Goal: Task Accomplishment & Management: Use online tool/utility

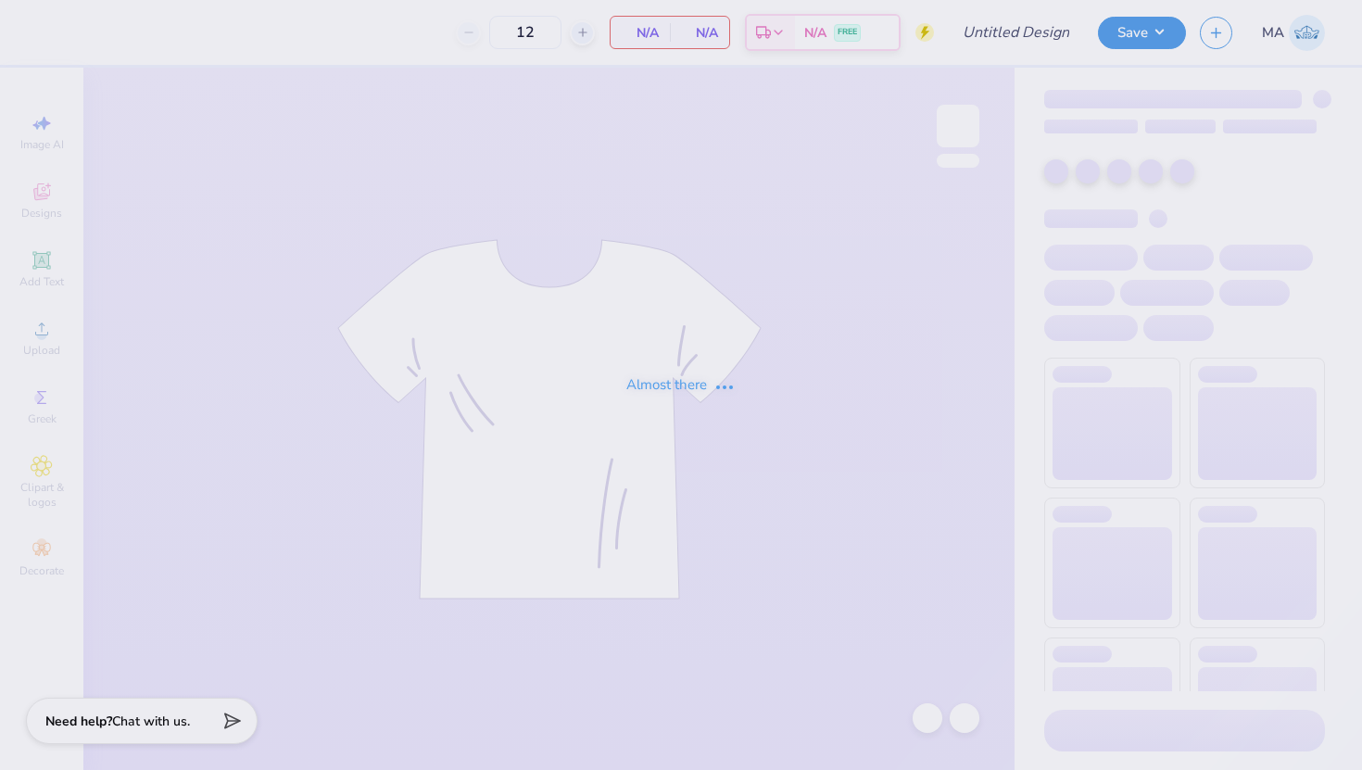
type input "Sweats"
type input "50"
type input "Sweats"
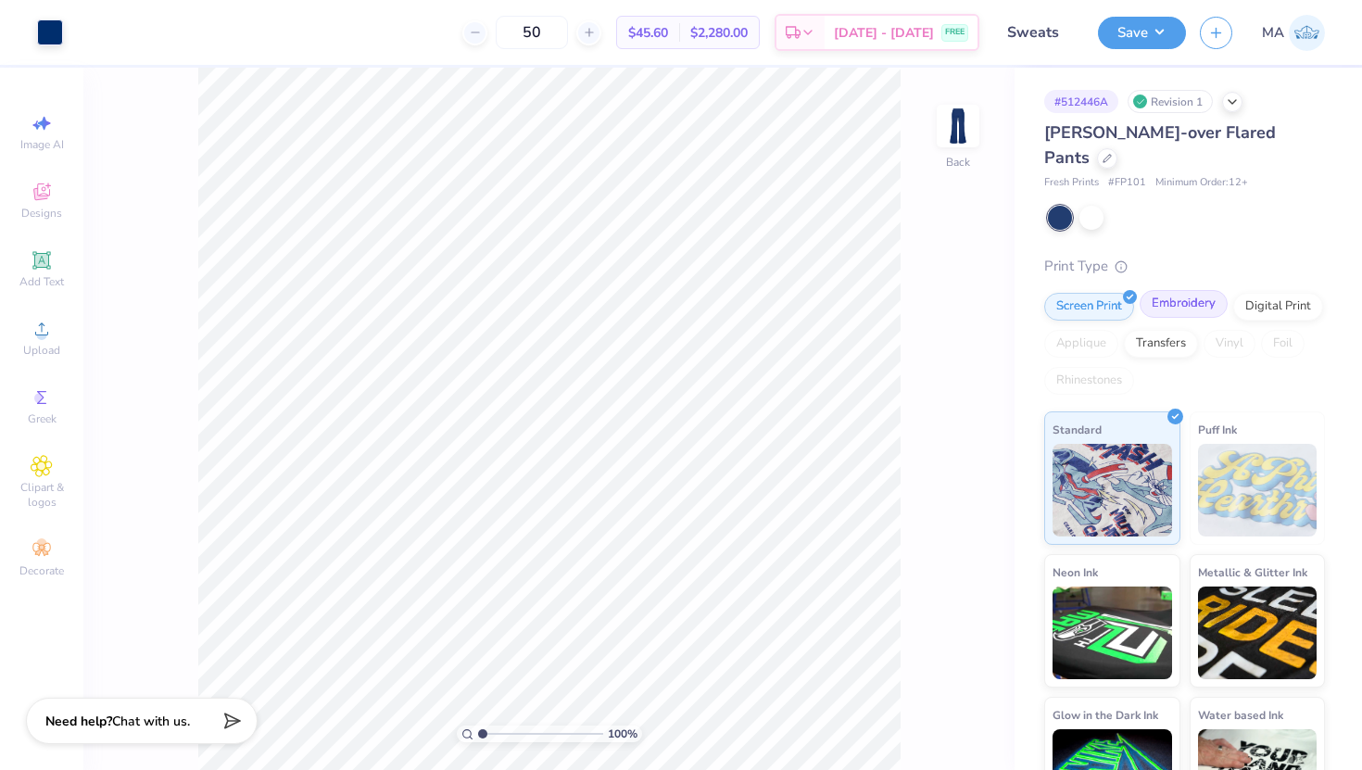
click at [1190, 290] on div "Embroidery" at bounding box center [1184, 304] width 88 height 28
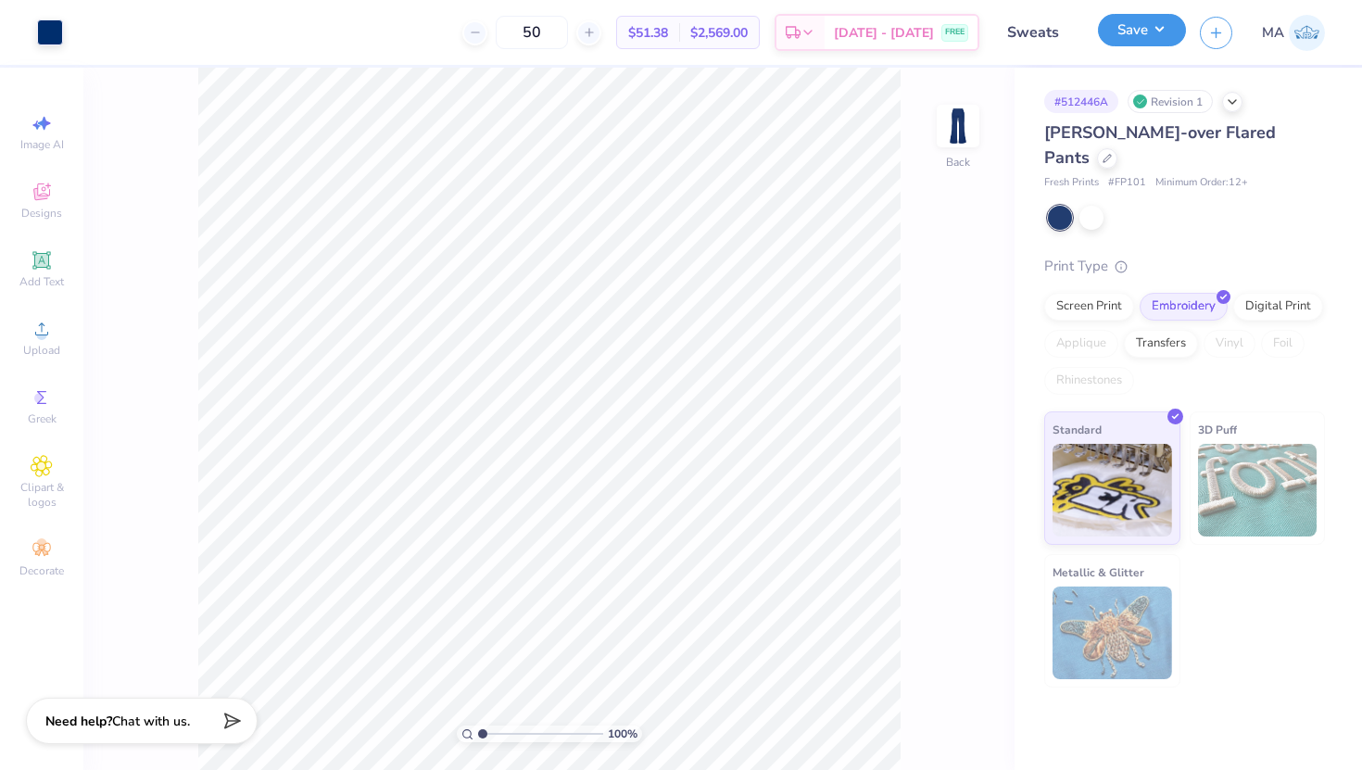
click at [1132, 25] on button "Save" at bounding box center [1142, 30] width 88 height 32
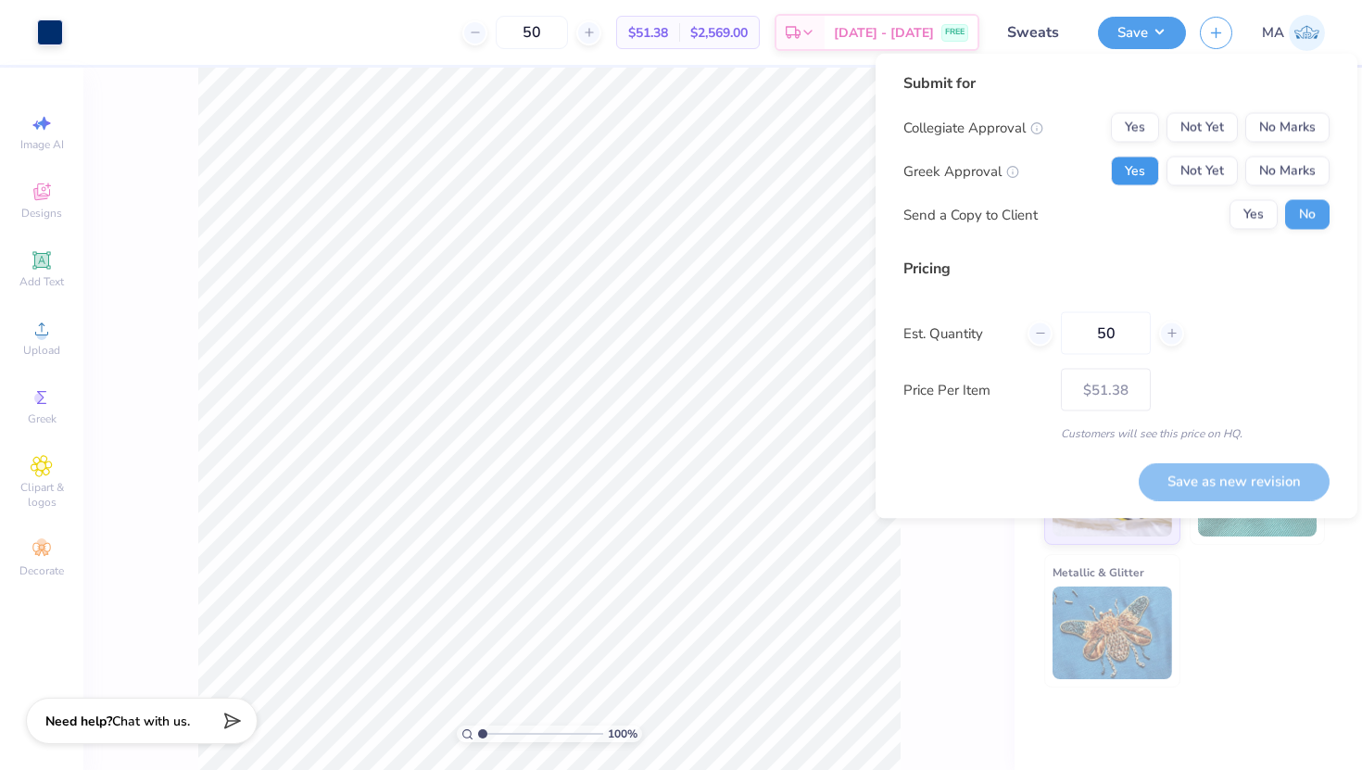
click at [1146, 172] on button "Yes" at bounding box center [1135, 172] width 48 height 30
click at [1283, 136] on button "No Marks" at bounding box center [1288, 128] width 84 height 30
click at [1206, 492] on button "Save as new revision" at bounding box center [1234, 482] width 191 height 38
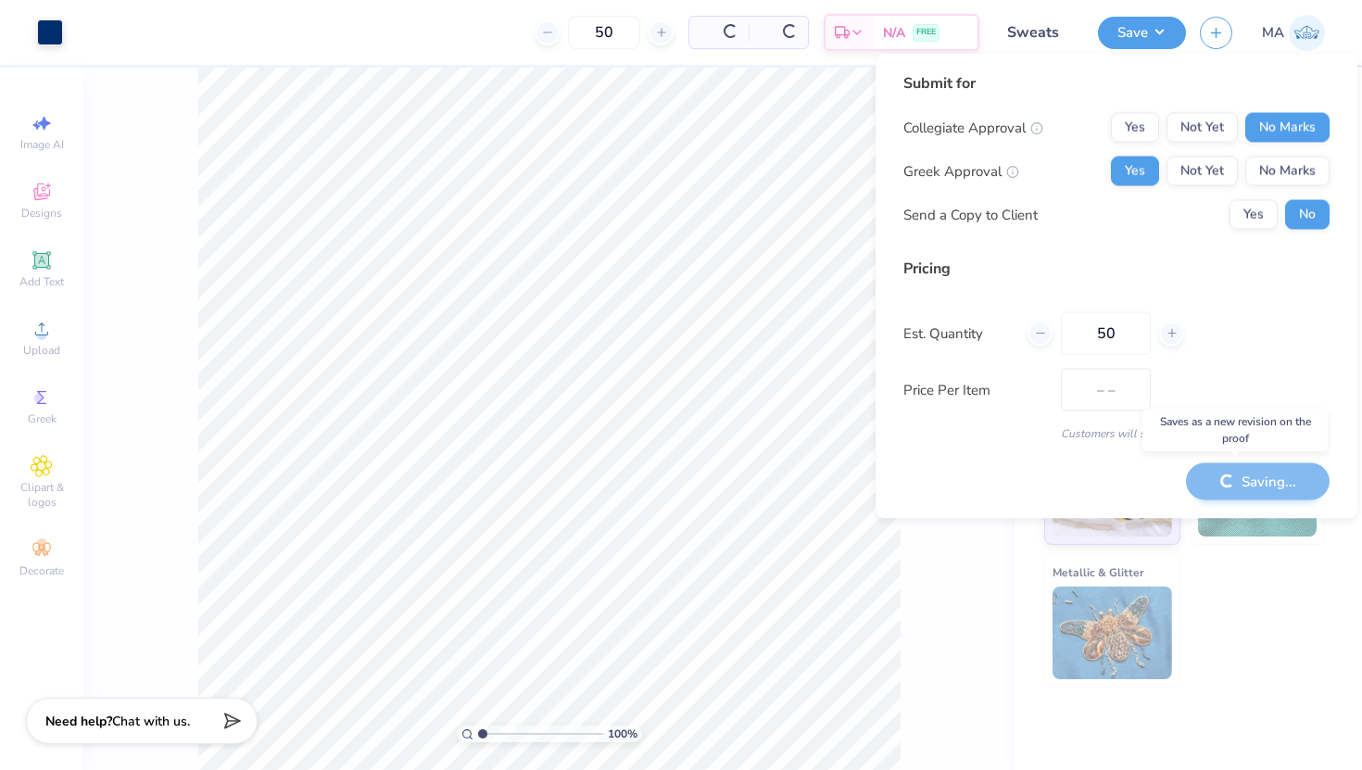
type input "$51.38"
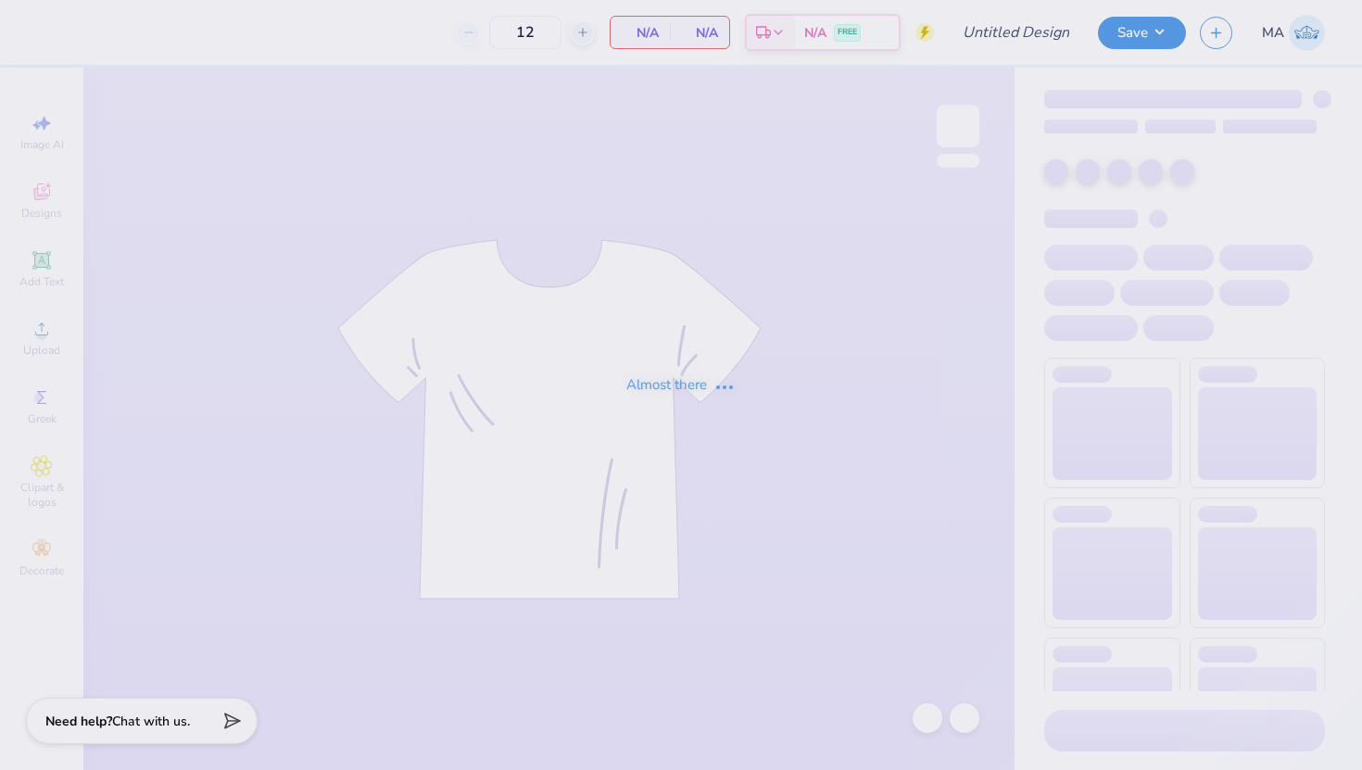
type input "50"
type input "Sweats"
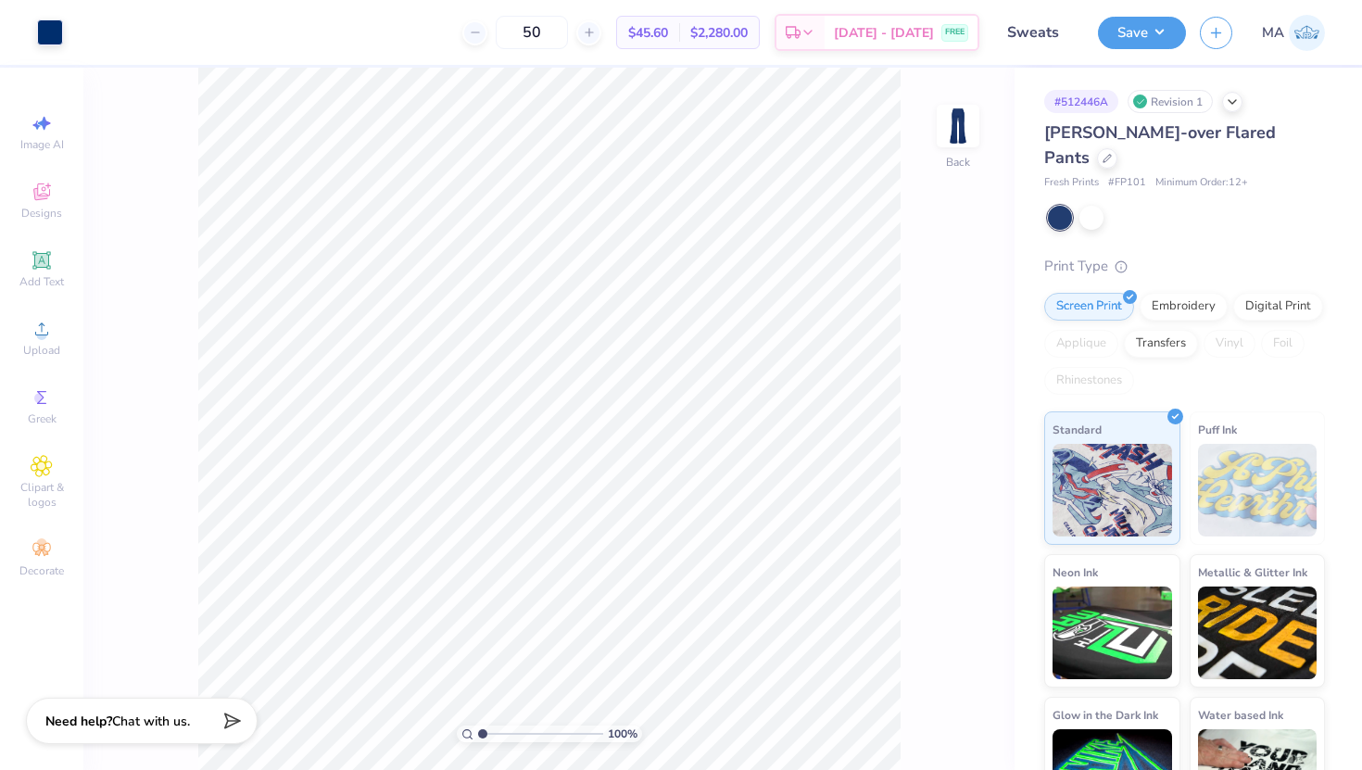
click at [1294, 137] on div "[PERSON_NAME]-over Flared Pants" at bounding box center [1185, 145] width 281 height 50
click at [1169, 290] on div "Embroidery" at bounding box center [1184, 304] width 88 height 28
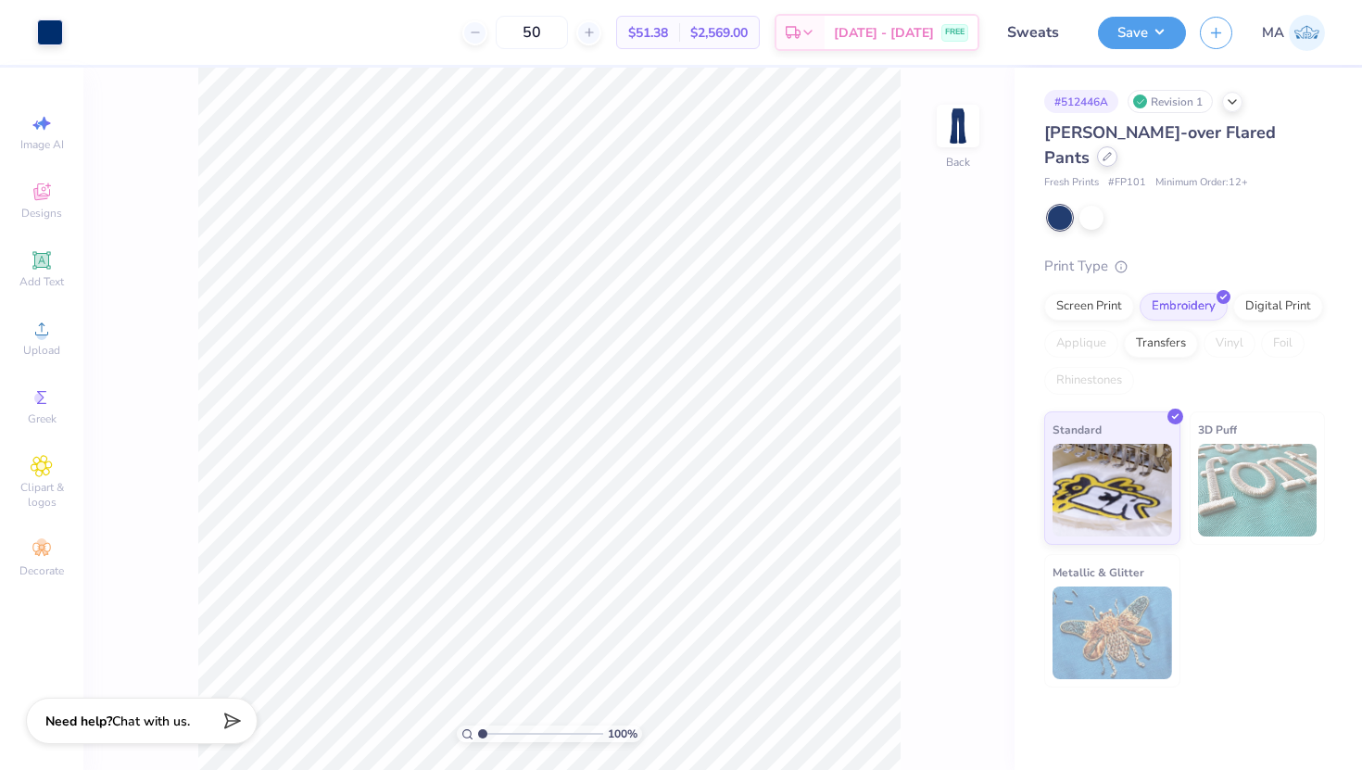
click at [1118, 146] on div at bounding box center [1107, 156] width 20 height 20
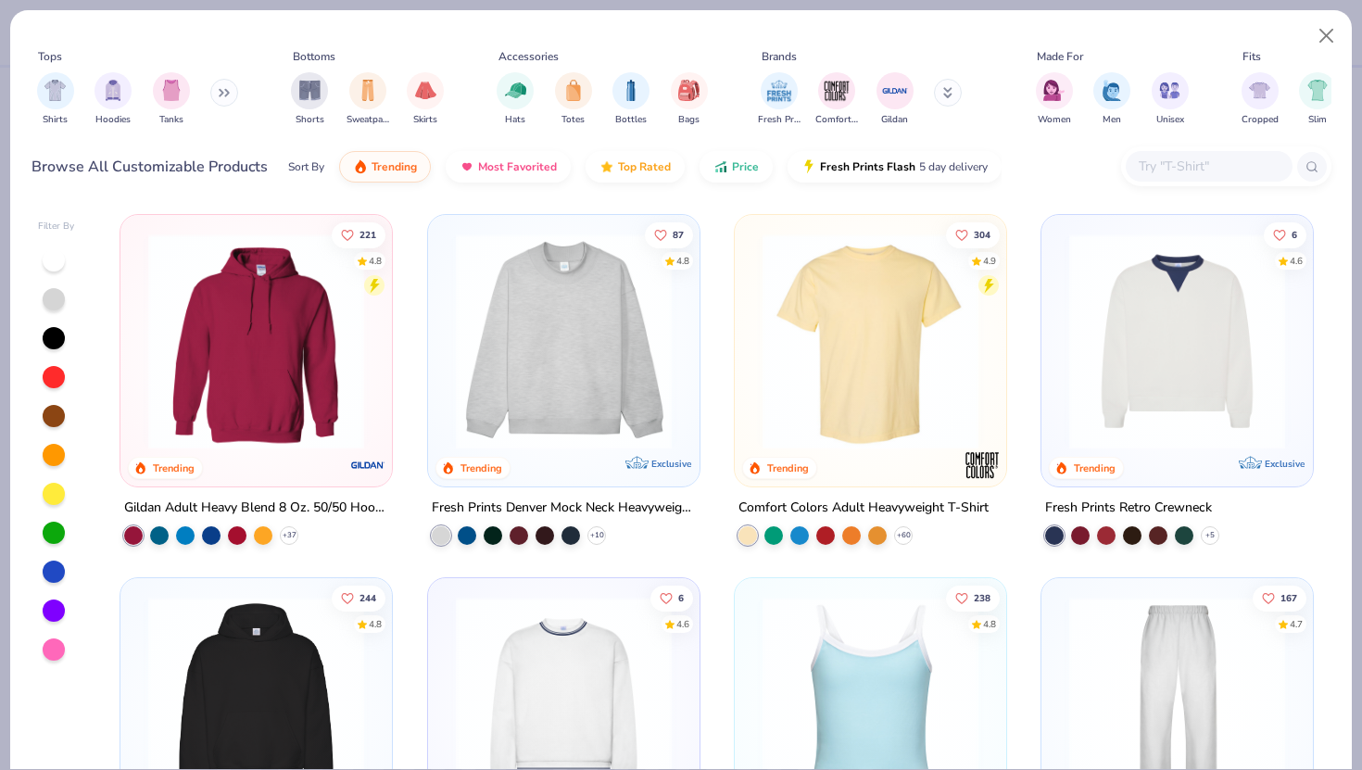
click at [1221, 173] on input "text" at bounding box center [1208, 166] width 143 height 21
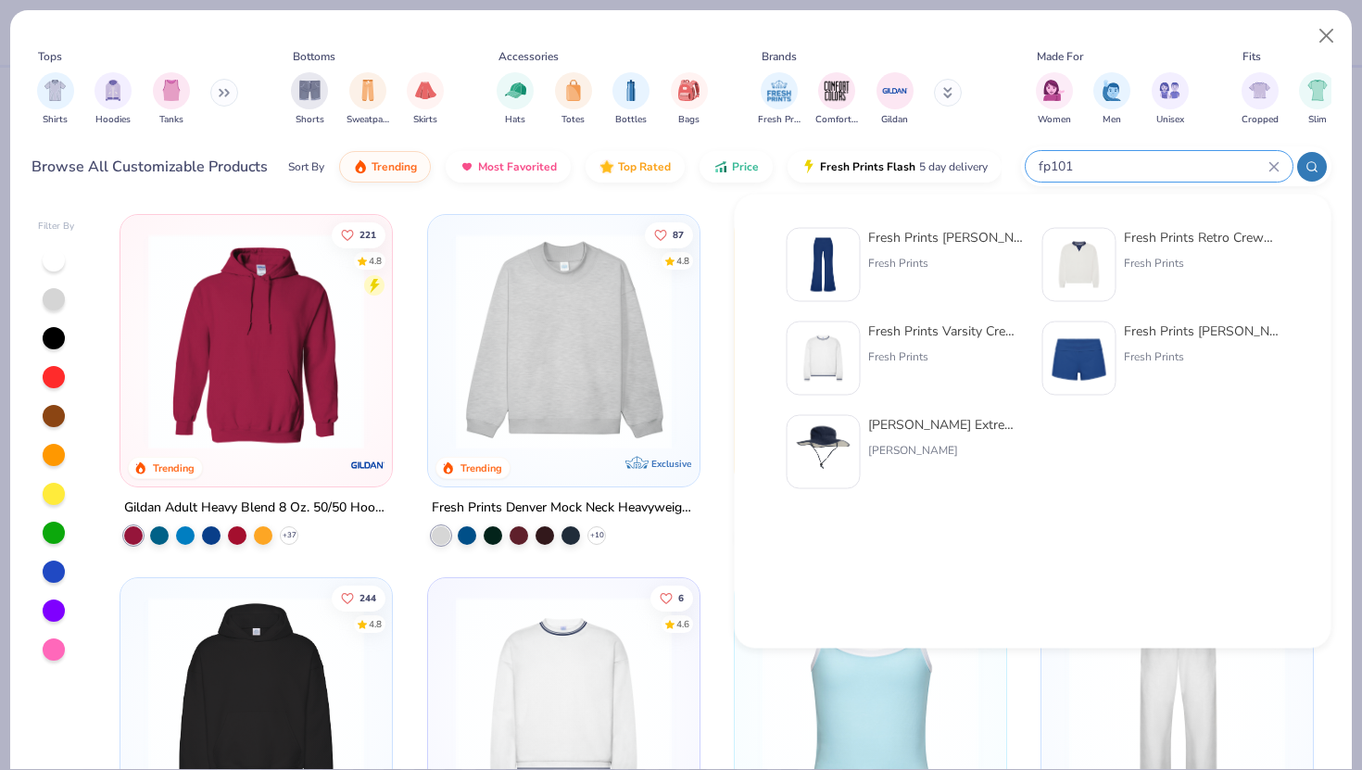
type input "fp101"
click at [944, 236] on div "Fresh Prints Katie Fold-over Flared Pants" at bounding box center [946, 237] width 156 height 19
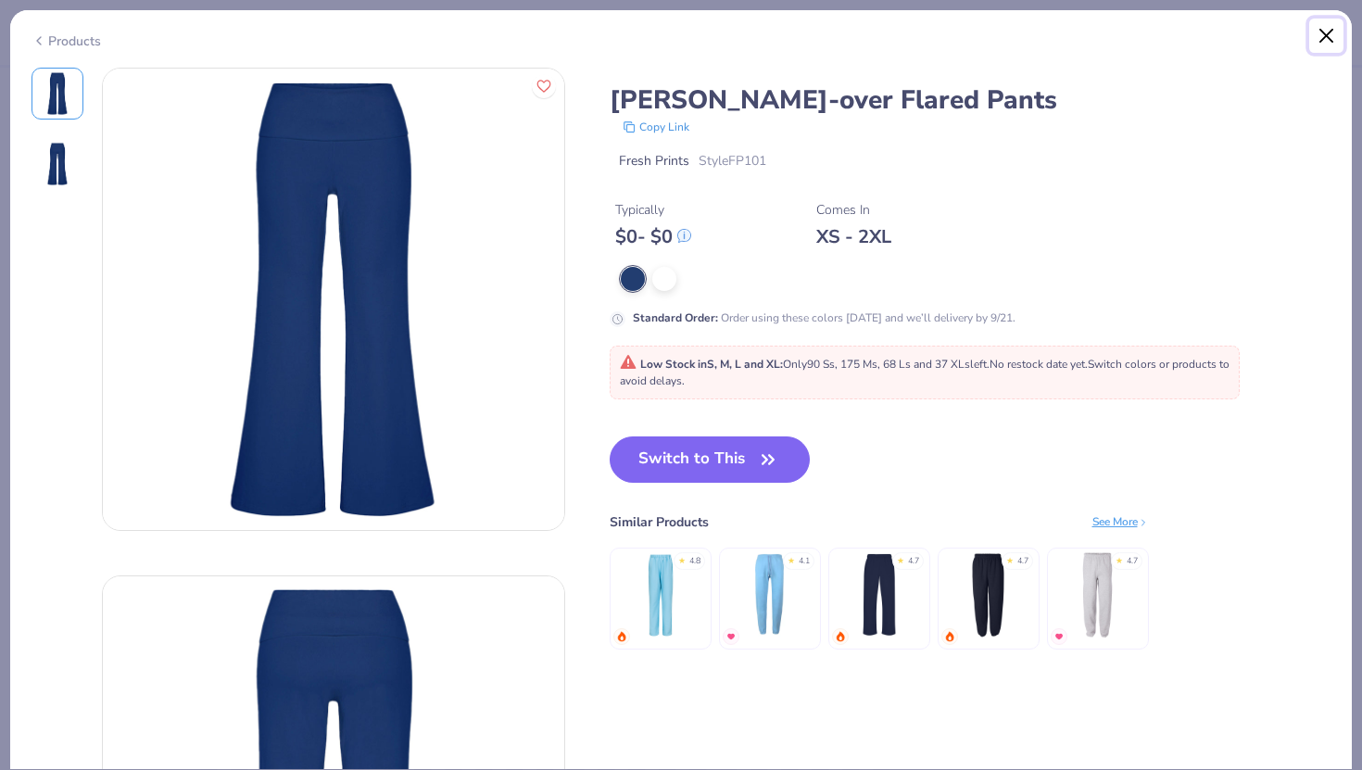
click at [1317, 28] on button "Close" at bounding box center [1327, 36] width 35 height 35
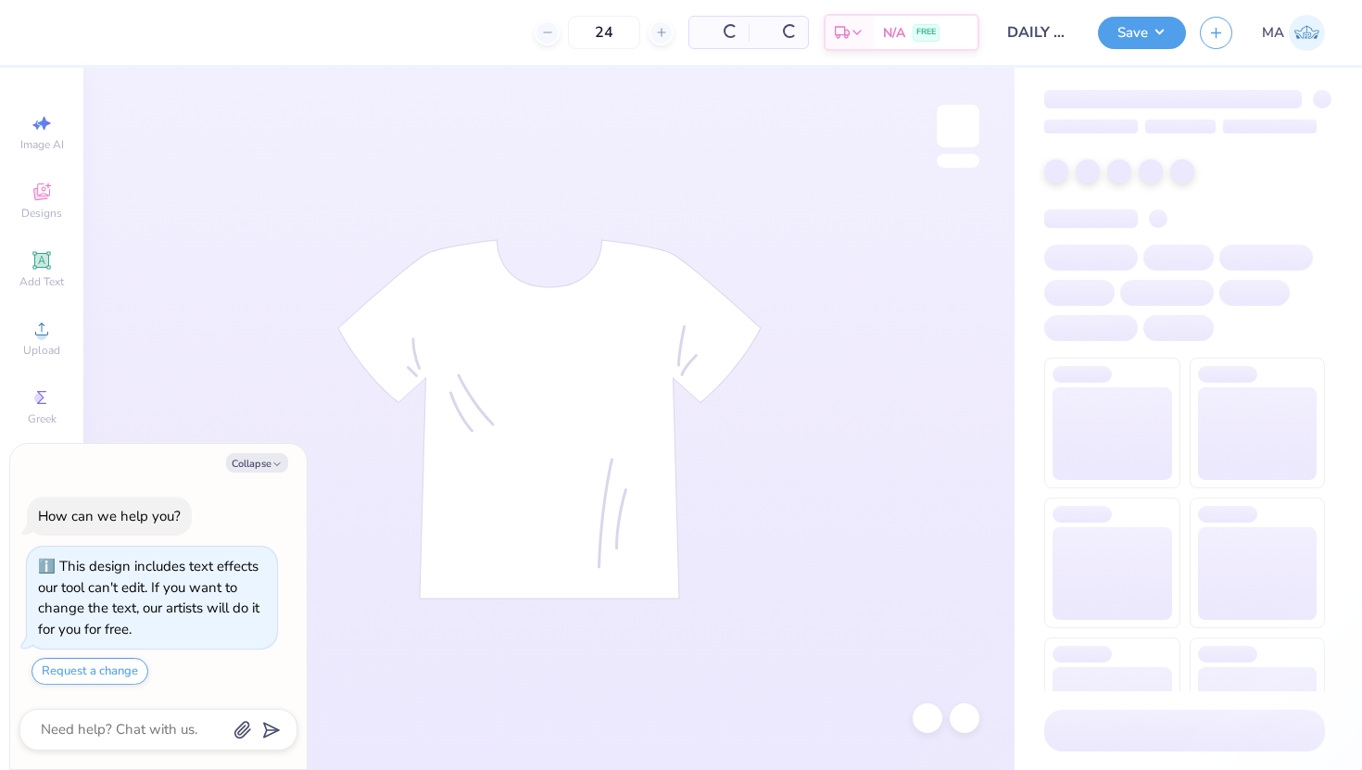
type textarea "x"
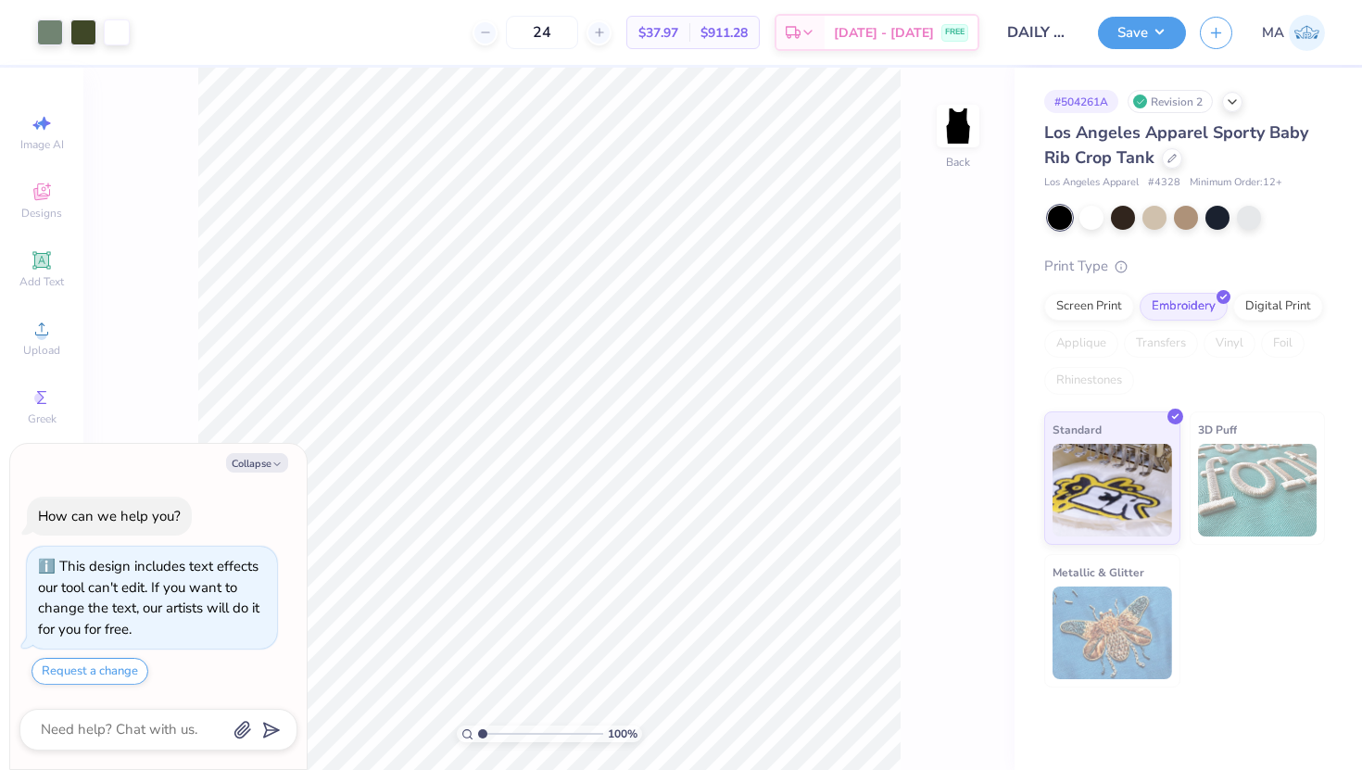
click at [520, 41] on div "24" at bounding box center [542, 32] width 139 height 33
click at [498, 41] on div at bounding box center [485, 32] width 25 height 25
click at [498, 38] on div at bounding box center [485, 32] width 25 height 25
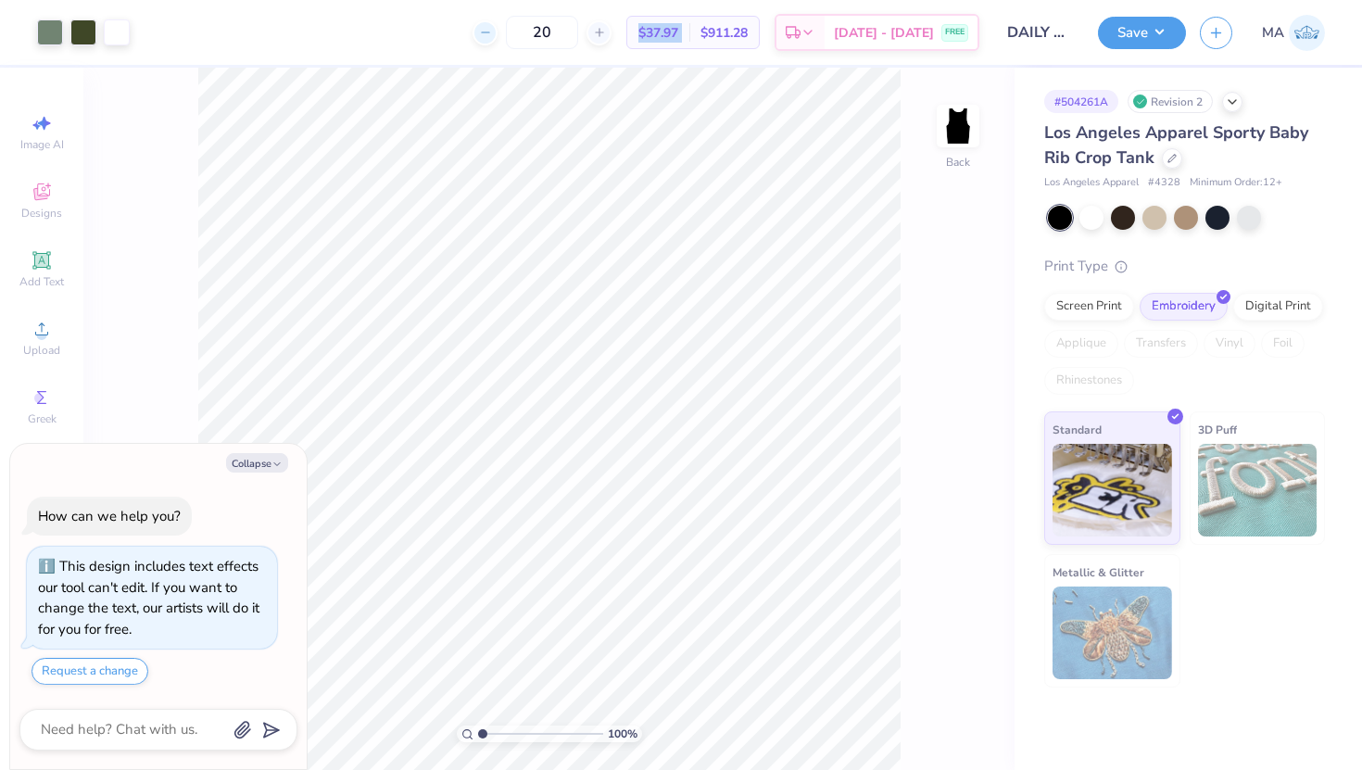
click at [498, 38] on div at bounding box center [485, 32] width 25 height 25
click at [577, 32] on input "18" at bounding box center [542, 32] width 72 height 33
click at [578, 30] on input "18" at bounding box center [542, 32] width 72 height 33
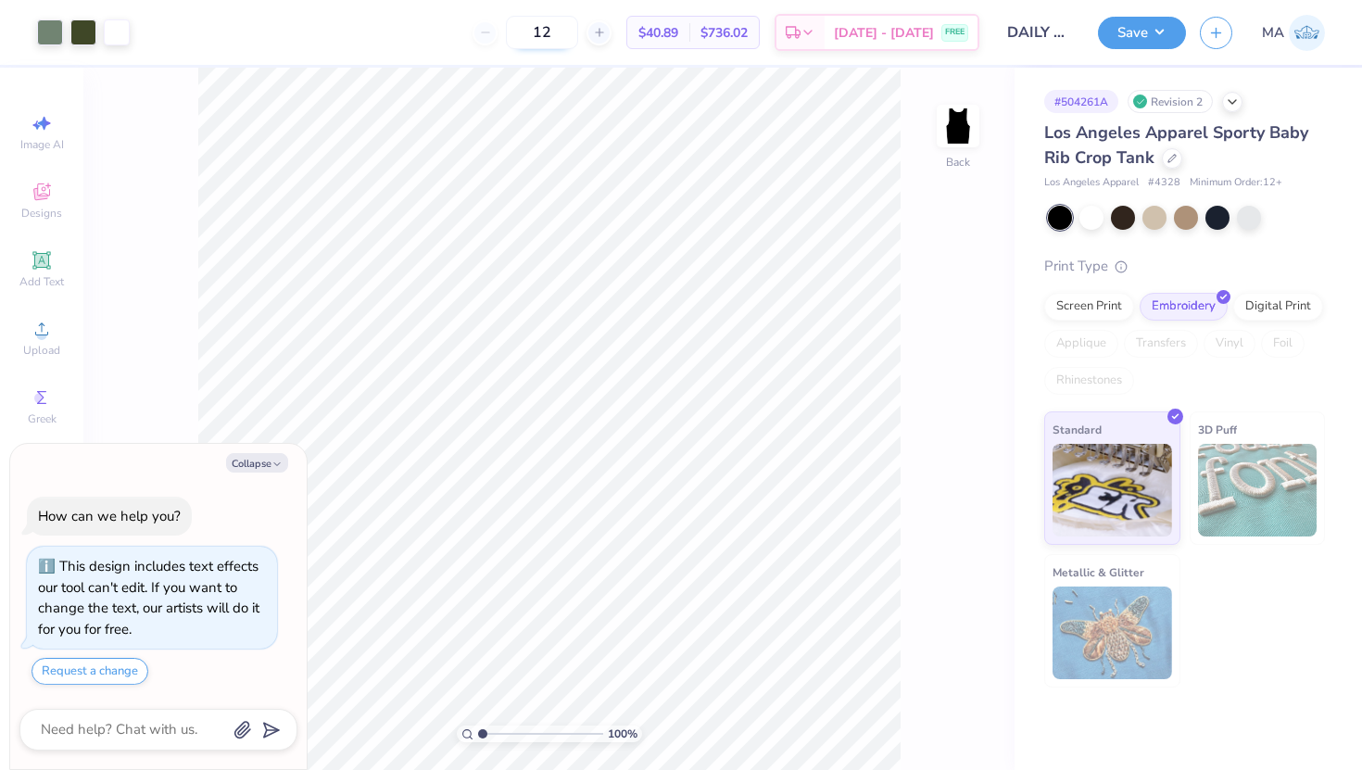
type input "12"
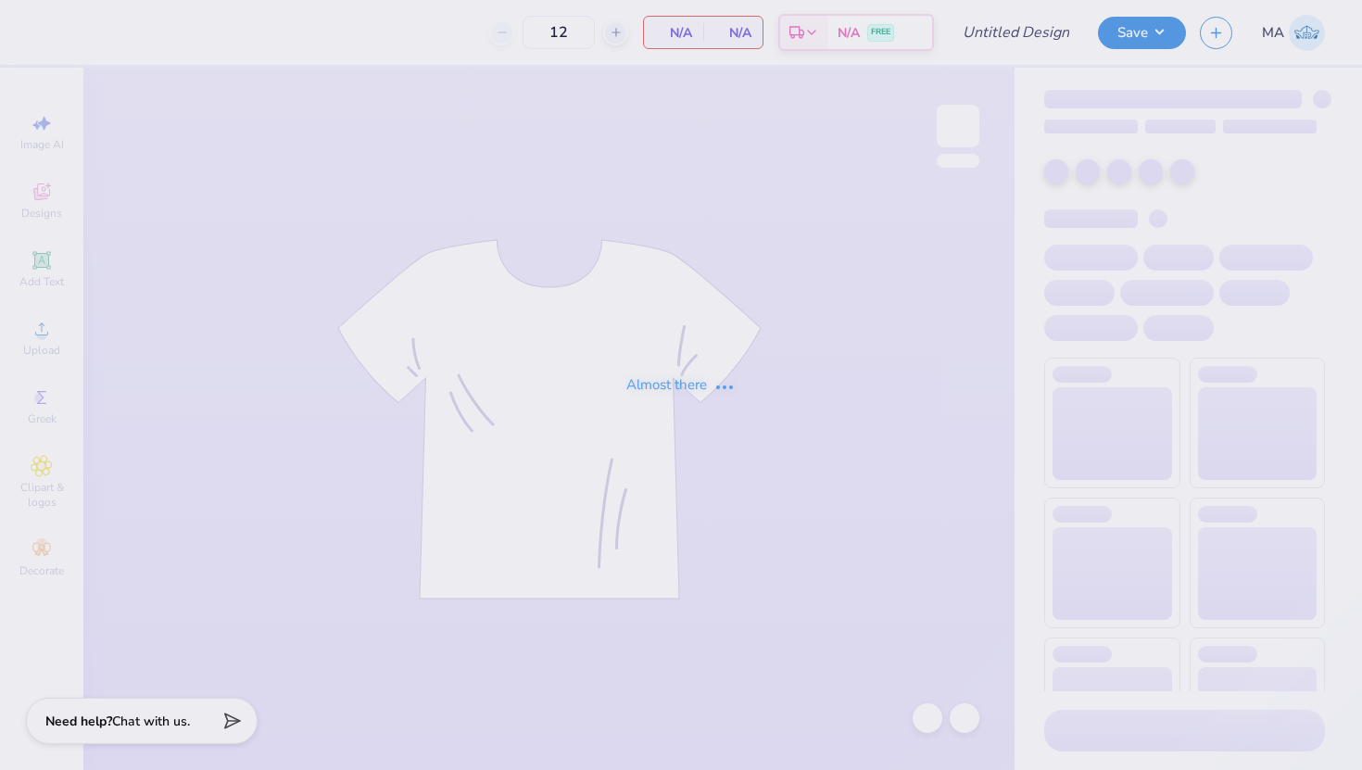
type input "LL Bean #2"
